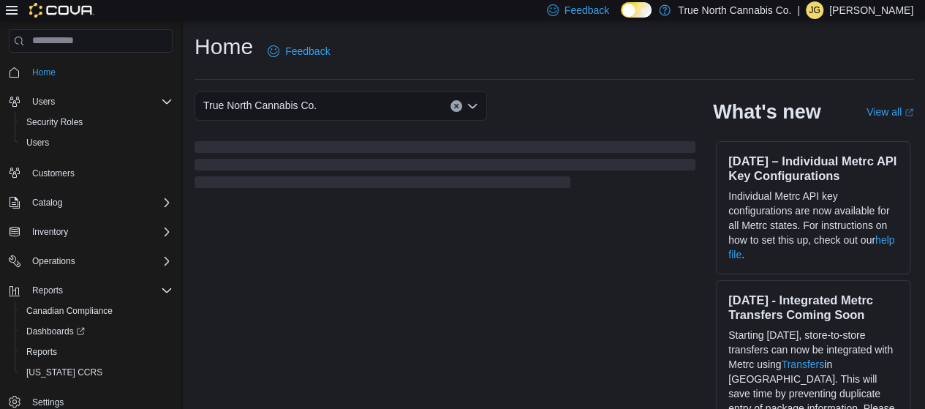
click at [515, 230] on div "True North Cannabis Co. What's new View all (opens in a new tab or window) [DAT…" at bounding box center [553, 267] width 719 height 353
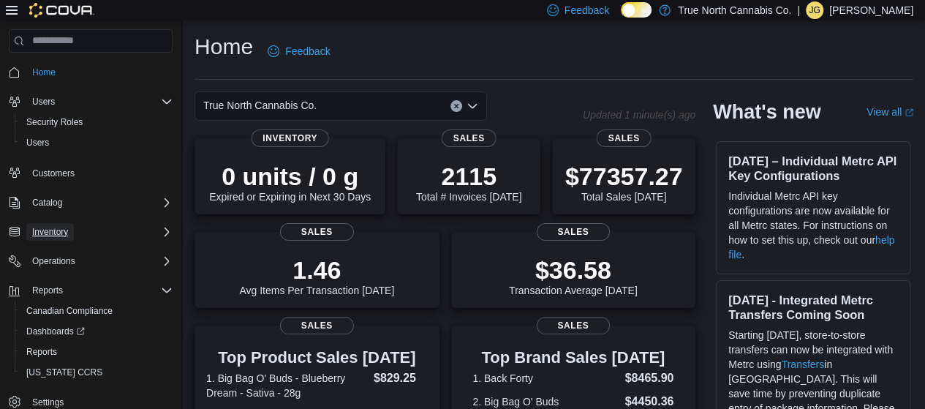
click at [67, 232] on span "Inventory" at bounding box center [50, 232] width 36 height 12
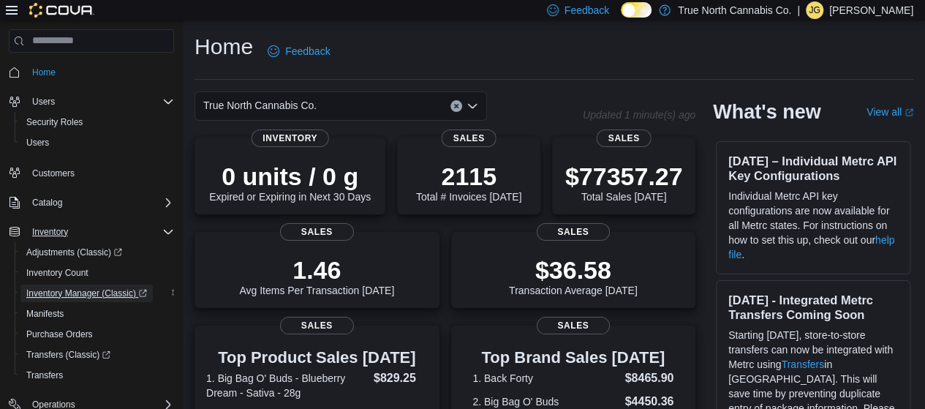
click at [92, 293] on span "Inventory Manager (Classic)" at bounding box center [86, 293] width 121 height 12
